Goal: Task Accomplishment & Management: Manage account settings

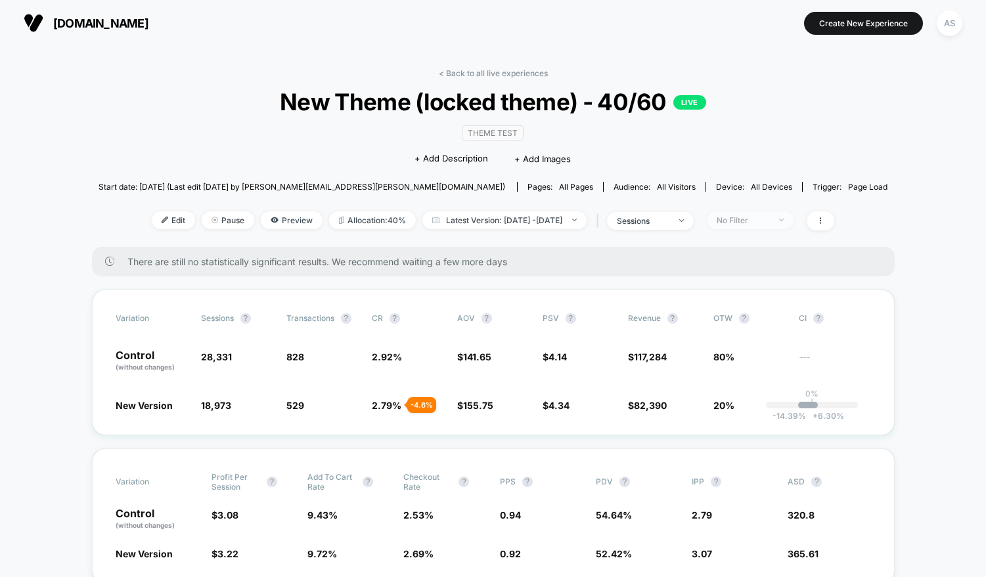
click at [744, 225] on span "No Filter" at bounding box center [750, 220] width 87 height 18
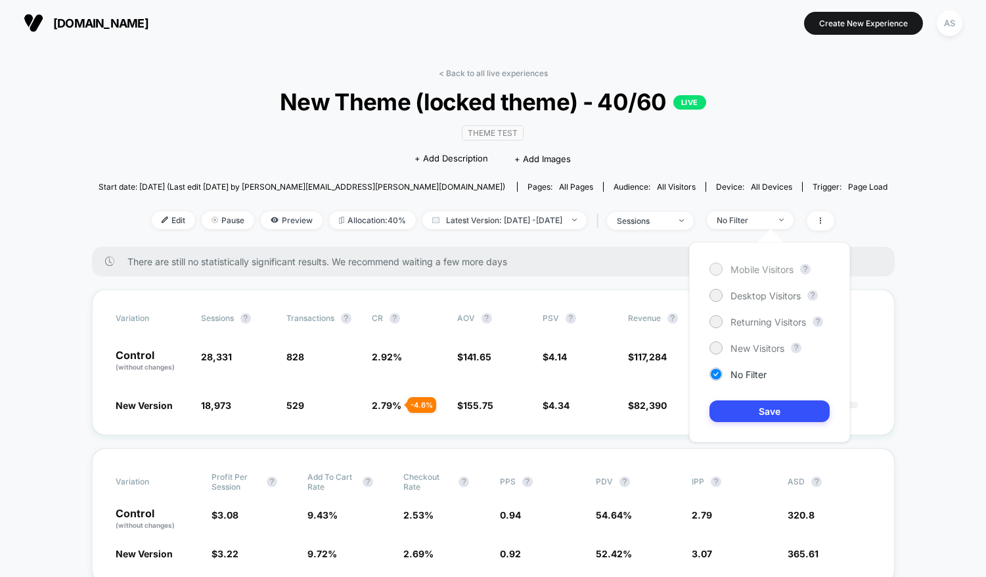
click at [755, 268] on span "Mobile Visitors" at bounding box center [761, 269] width 63 height 11
click at [738, 408] on button "Save" at bounding box center [769, 412] width 120 height 22
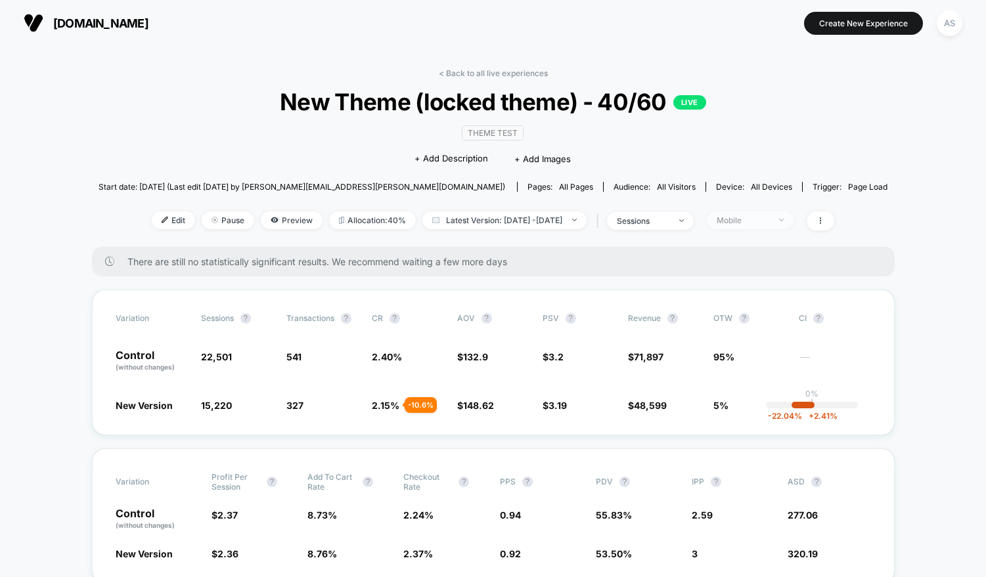
click at [769, 216] on div "Mobile" at bounding box center [743, 220] width 53 height 10
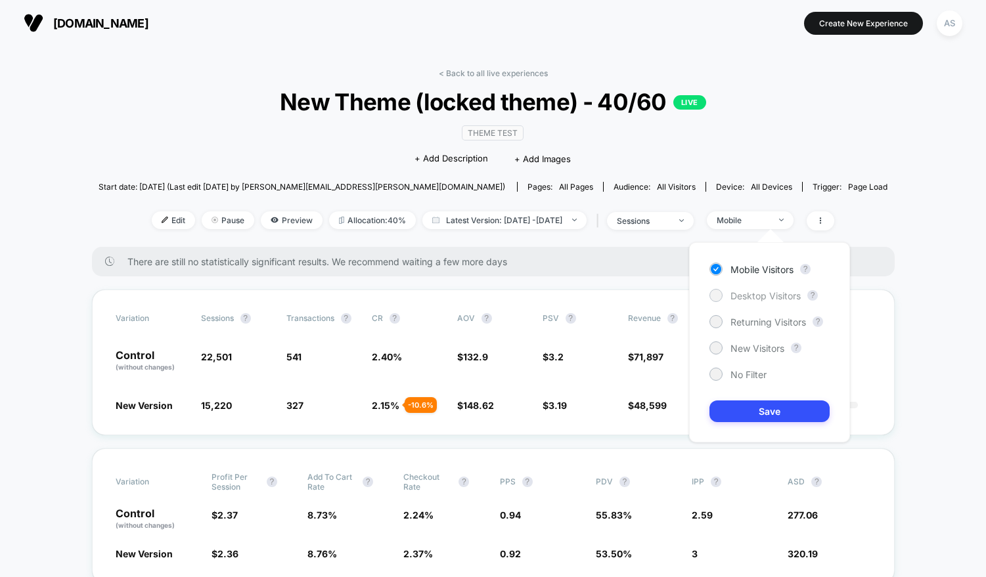
click at [730, 298] on div "Desktop Visitors" at bounding box center [754, 295] width 91 height 13
click at [740, 417] on button "Save" at bounding box center [769, 412] width 120 height 22
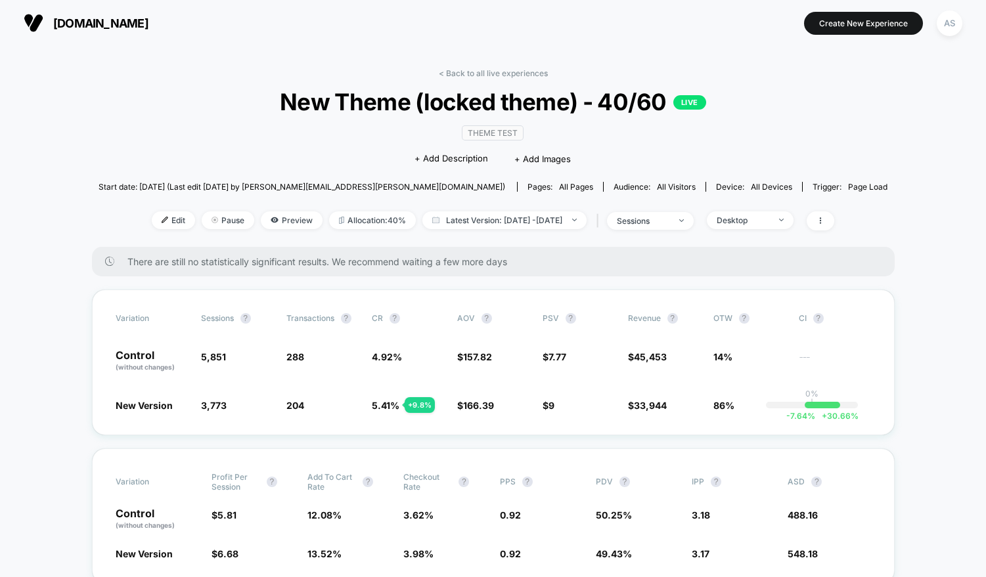
click at [767, 231] on div "< Back to all live experiences New Theme (locked theme) - 40/60 LIVE Theme Test…" at bounding box center [493, 157] width 789 height 179
click at [747, 211] on span "Desktop" at bounding box center [750, 220] width 87 height 18
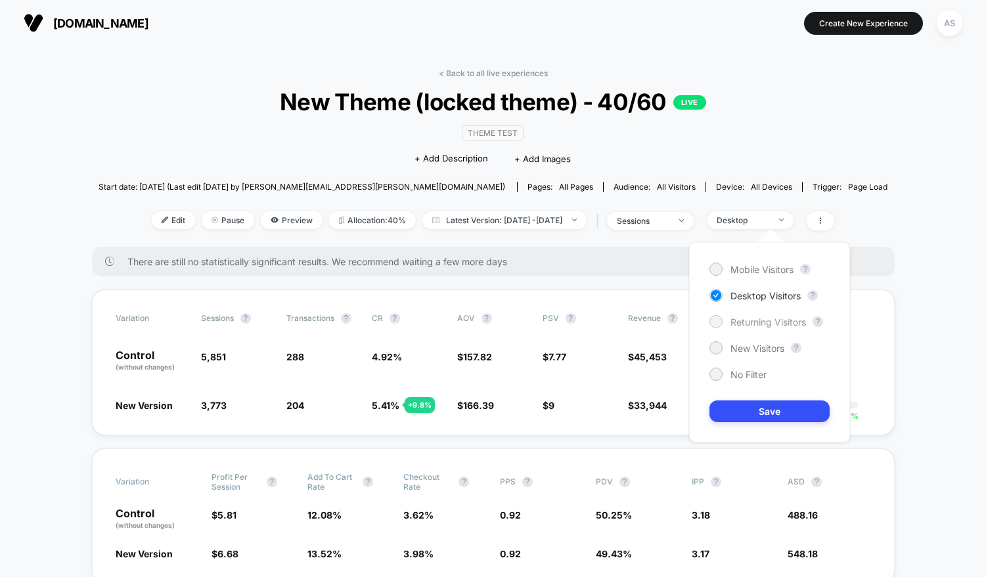
click at [741, 327] on span "Returning Visitors" at bounding box center [768, 322] width 76 height 11
click at [734, 405] on button "Save" at bounding box center [769, 412] width 120 height 22
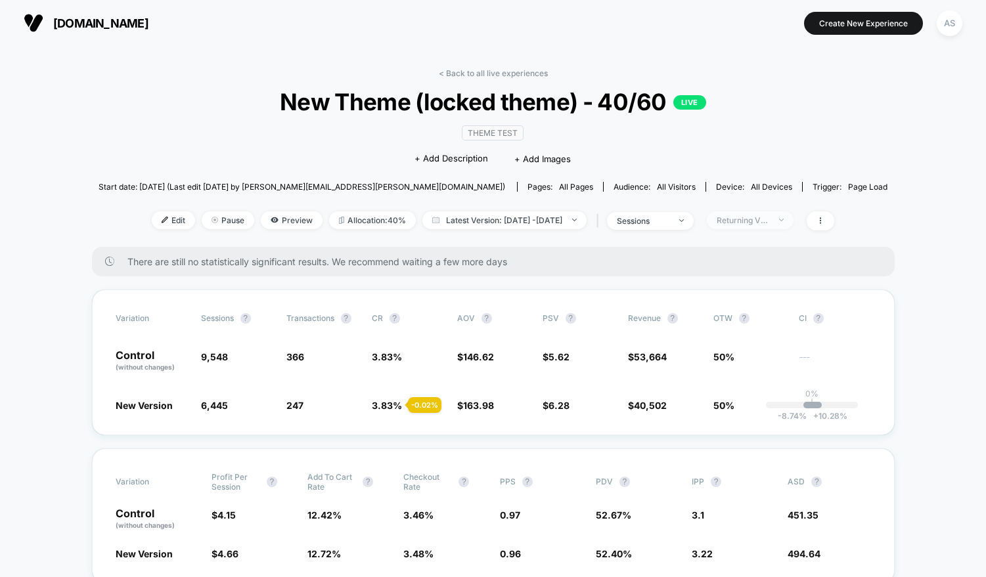
click at [768, 212] on span "Returning Visitors" at bounding box center [750, 220] width 87 height 18
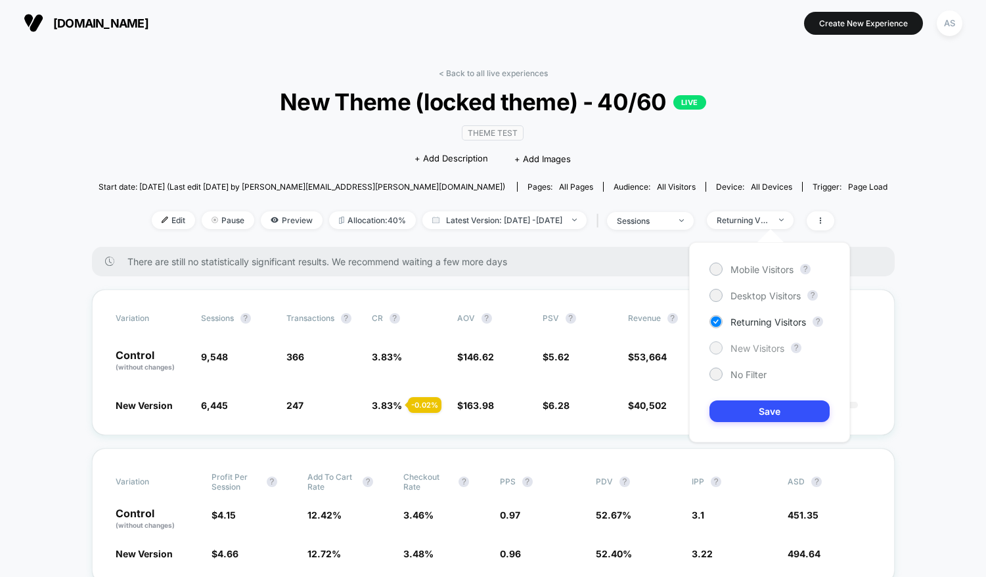
click at [721, 348] on div at bounding box center [716, 348] width 10 height 10
click at [738, 435] on div "Mobile Visitors ? Desktop Visitors ? Returning Visitors ? New Visitors ? No Fil…" at bounding box center [769, 342] width 161 height 200
click at [736, 416] on button "Save" at bounding box center [769, 412] width 120 height 22
